Goal: Information Seeking & Learning: Learn about a topic

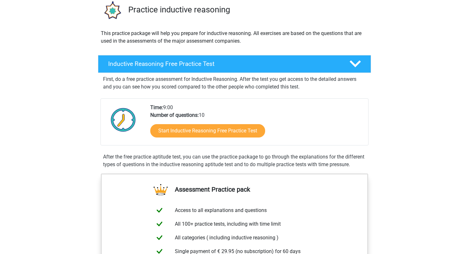
scroll to position [66, 0]
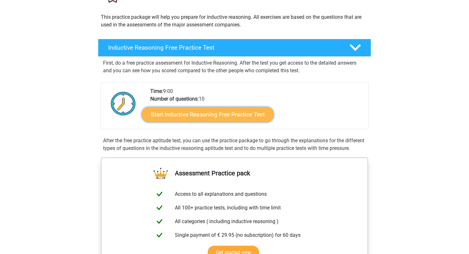
click at [205, 113] on link "Start Inductive Reasoning Free Practice Test" at bounding box center [208, 114] width 132 height 15
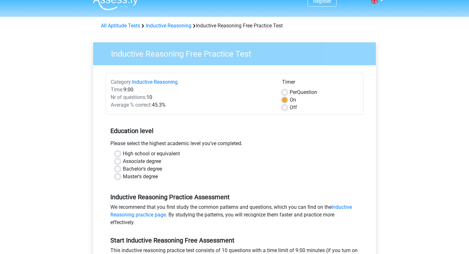
scroll to position [11, 0]
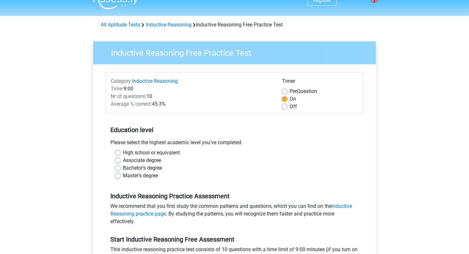
click at [127, 169] on label "Bachelor's degree" at bounding box center [142, 169] width 39 height 8
click at [120, 169] on input "Bachelor's degree" at bounding box center [117, 168] width 5 height 6
radio input "true"
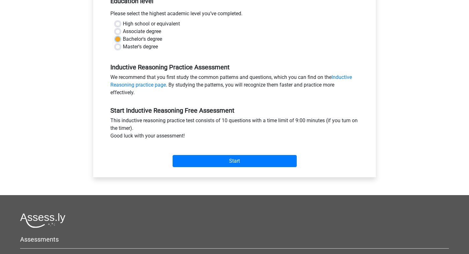
scroll to position [143, 0]
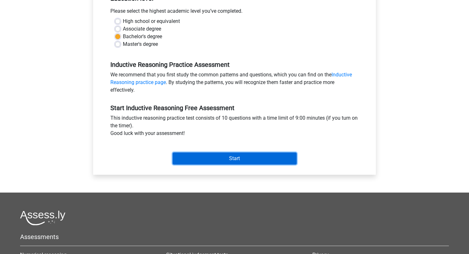
click at [217, 158] on input "Start" at bounding box center [235, 159] width 124 height 12
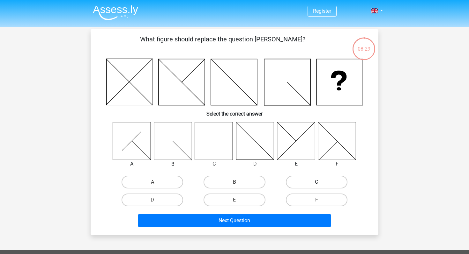
click at [314, 178] on label "C" at bounding box center [317, 182] width 62 height 13
click at [316, 182] on input "C" at bounding box center [318, 184] width 4 height 4
radio input "true"
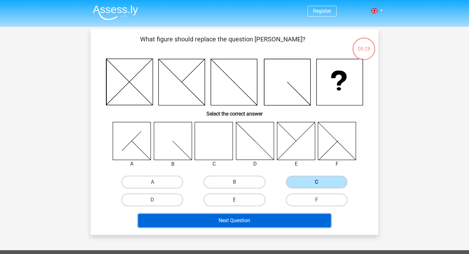
click at [273, 220] on button "Next Question" at bounding box center [234, 220] width 193 height 13
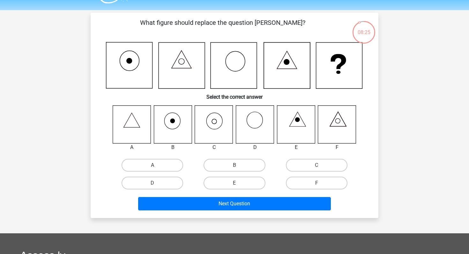
scroll to position [19, 0]
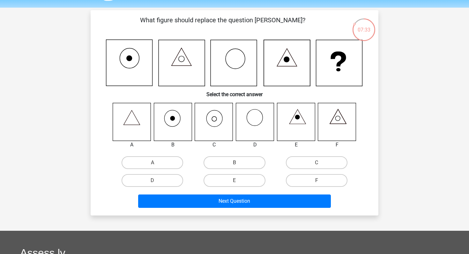
click at [319, 166] on input "C" at bounding box center [318, 165] width 4 height 4
radio input "true"
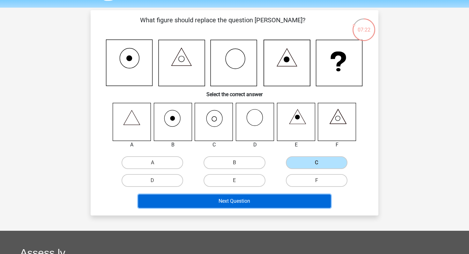
click at [306, 204] on button "Next Question" at bounding box center [234, 201] width 193 height 13
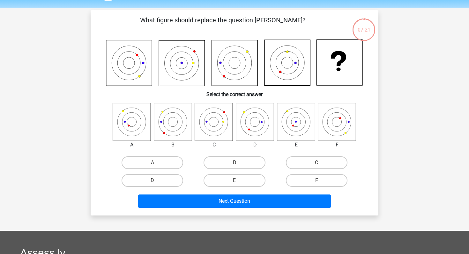
scroll to position [29, 0]
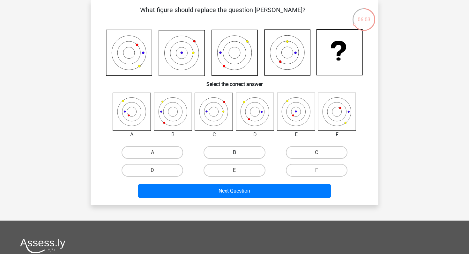
click at [219, 152] on label "B" at bounding box center [234, 152] width 62 height 13
click at [234, 153] on input "B" at bounding box center [236, 155] width 4 height 4
radio input "true"
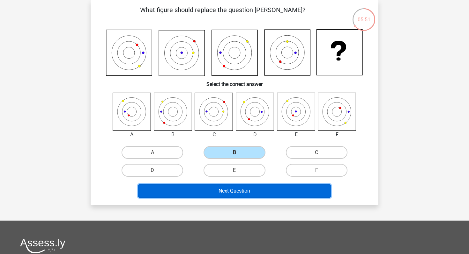
click at [225, 190] on button "Next Question" at bounding box center [234, 191] width 193 height 13
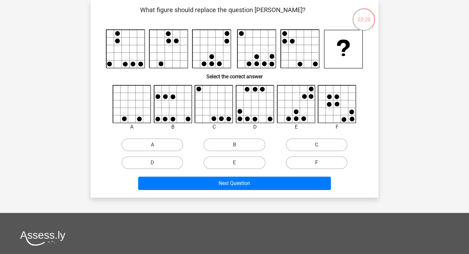
click at [317, 162] on label "F" at bounding box center [317, 163] width 62 height 13
click at [317, 163] on input "F" at bounding box center [318, 165] width 4 height 4
radio input "true"
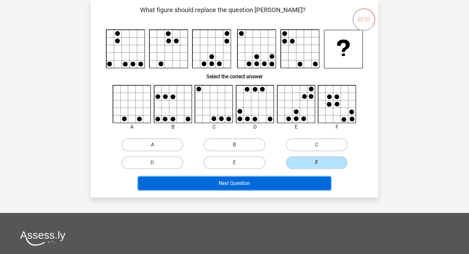
click at [266, 180] on button "Next Question" at bounding box center [234, 183] width 193 height 13
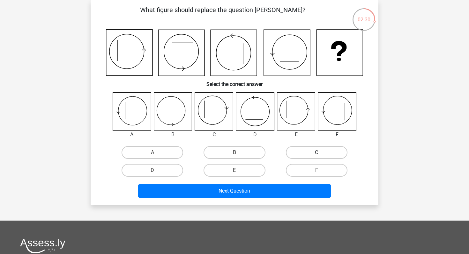
click at [310, 150] on label "C" at bounding box center [317, 152] width 62 height 13
click at [316, 153] on input "C" at bounding box center [318, 155] width 4 height 4
radio input "true"
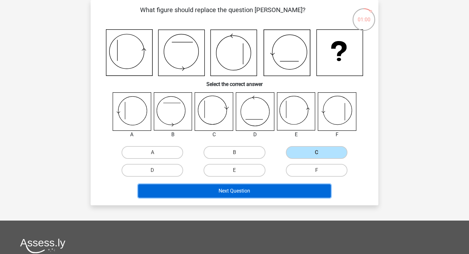
click at [257, 190] on button "Next Question" at bounding box center [234, 191] width 193 height 13
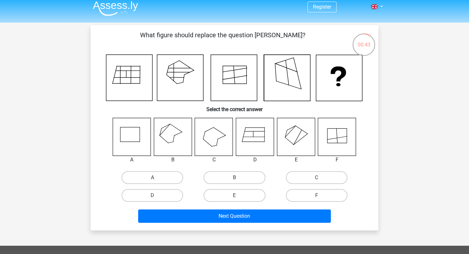
scroll to position [23, 0]
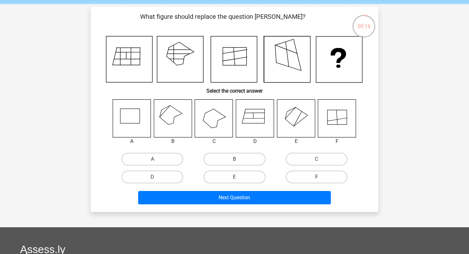
click at [316, 173] on label "F" at bounding box center [317, 177] width 62 height 13
click at [316, 177] on input "F" at bounding box center [318, 179] width 4 height 4
radio input "true"
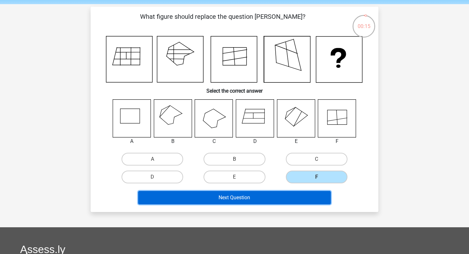
click at [298, 194] on button "Next Question" at bounding box center [234, 197] width 193 height 13
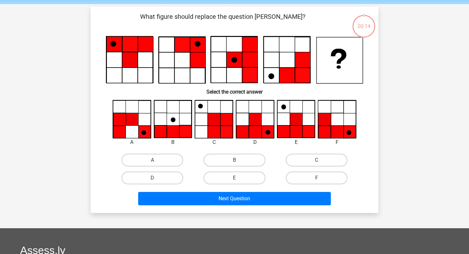
scroll to position [29, 0]
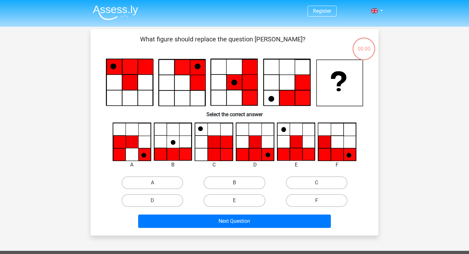
scroll to position [29, 0]
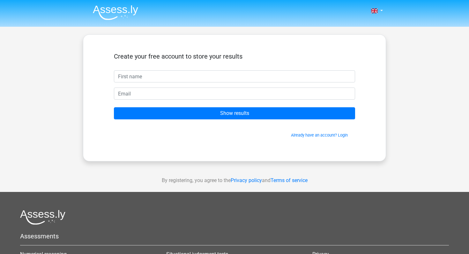
click at [305, 155] on div "Create your free account to store your results Show results Already have an acc…" at bounding box center [234, 97] width 303 height 127
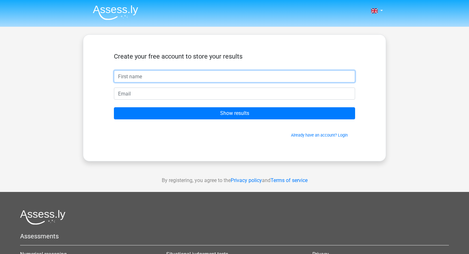
click at [225, 75] on input "text" at bounding box center [234, 76] width 241 height 12
type input "[PERSON_NAME] [PERSON_NAME]"
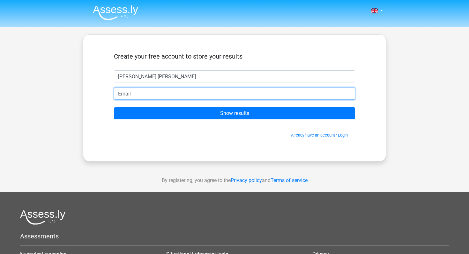
click at [179, 92] on input "email" at bounding box center [234, 94] width 241 height 12
type input "[EMAIL_ADDRESS][DOMAIN_NAME]"
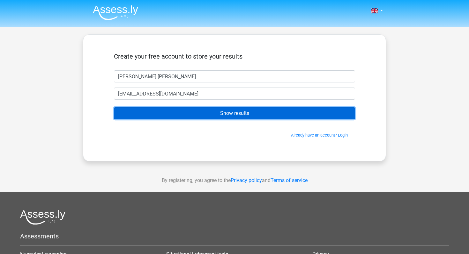
click at [196, 116] on input "Show results" at bounding box center [234, 113] width 241 height 12
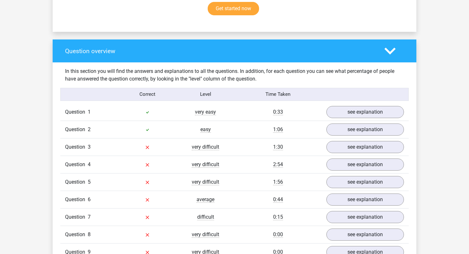
scroll to position [435, 0]
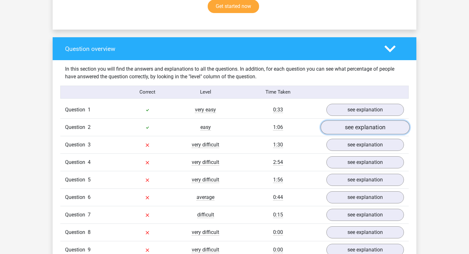
click at [353, 128] on link "see explanation" at bounding box center [365, 128] width 89 height 14
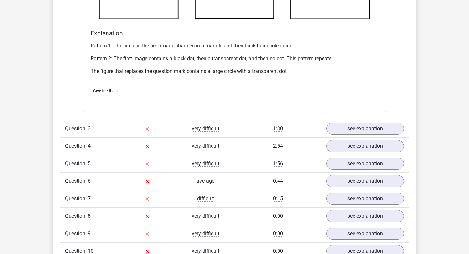
scroll to position [836, 0]
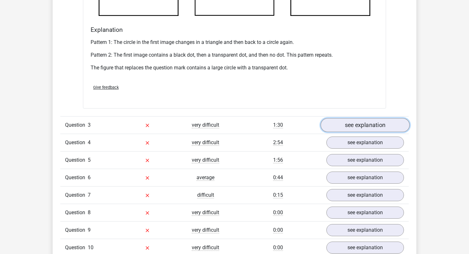
click at [340, 127] on link "see explanation" at bounding box center [365, 125] width 89 height 14
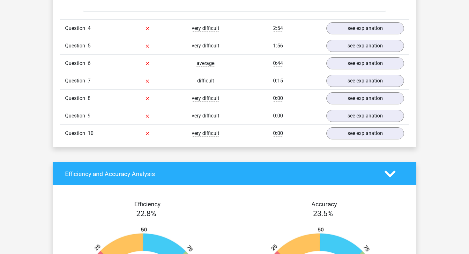
scroll to position [1482, 0]
